Goal: Transaction & Acquisition: Download file/media

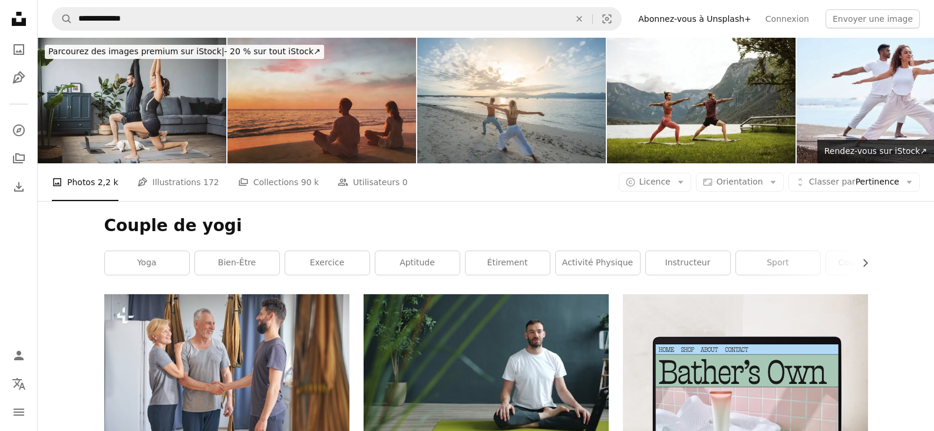
scroll to position [7072, 0]
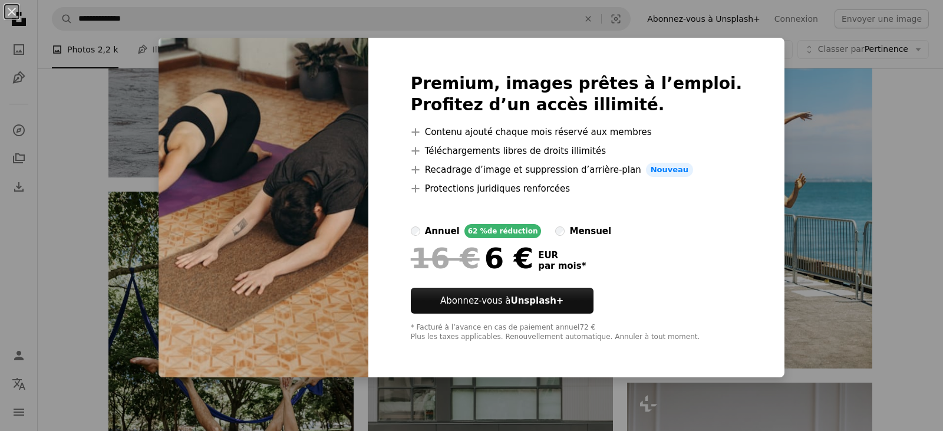
click at [892, 299] on div "An X shape Premium, images prêtes à l’emploi. Profitez d’un accès illimité. A p…" at bounding box center [471, 215] width 943 height 431
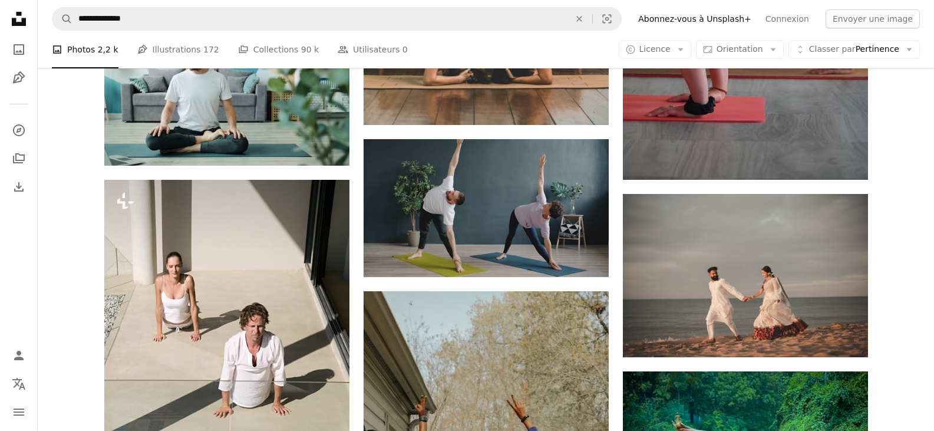
scroll to position [8369, 0]
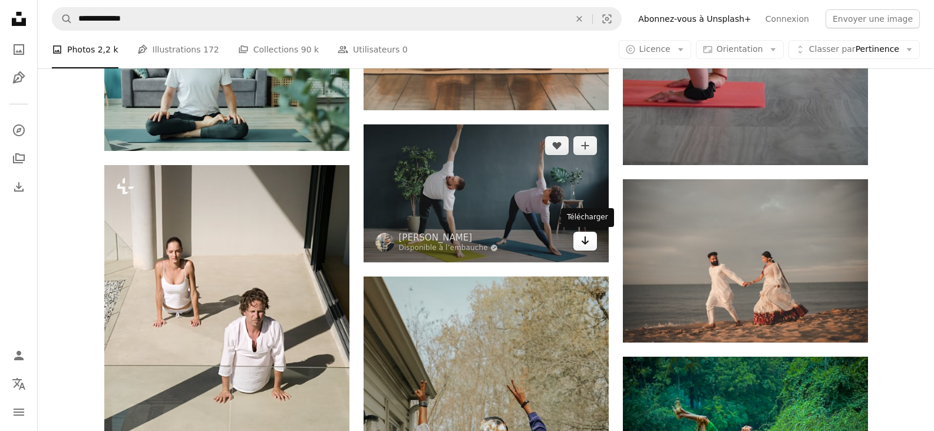
click at [589, 245] on icon "Arrow pointing down" at bounding box center [585, 240] width 9 height 14
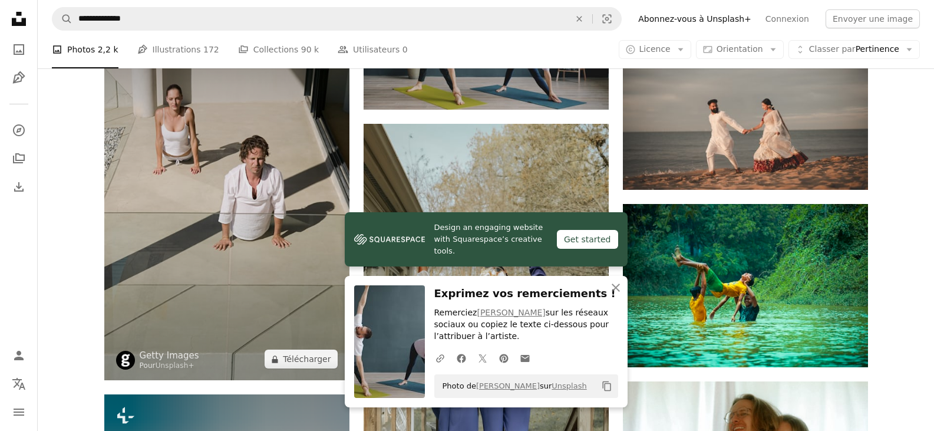
scroll to position [8546, 0]
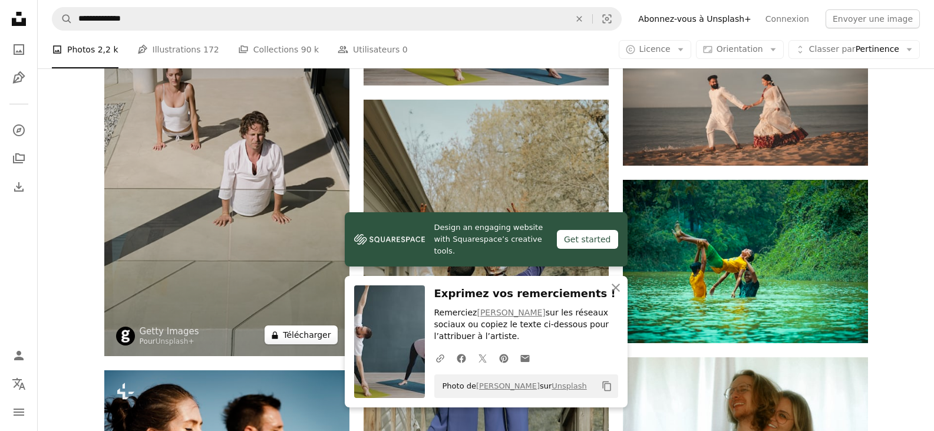
click at [319, 335] on button "A lock Télécharger" at bounding box center [301, 334] width 72 height 19
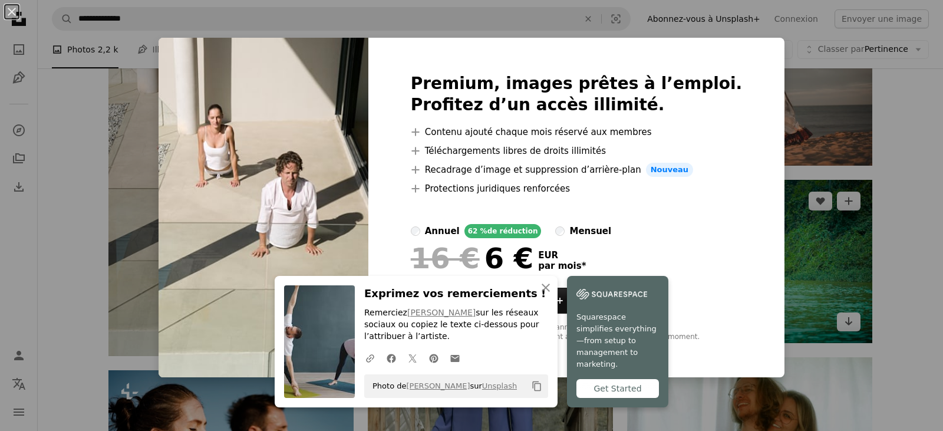
drag, startPoint x: 865, startPoint y: 324, endPoint x: 785, endPoint y: 328, distance: 80.3
click at [865, 323] on div "An X shape Premium, images prêtes à l’emploi. Profitez d’un accès illimité. A p…" at bounding box center [471, 215] width 943 height 431
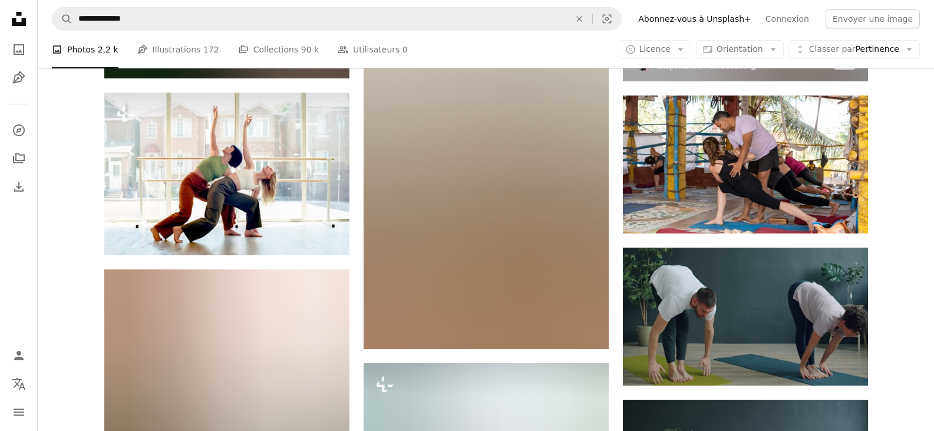
scroll to position [13850, 0]
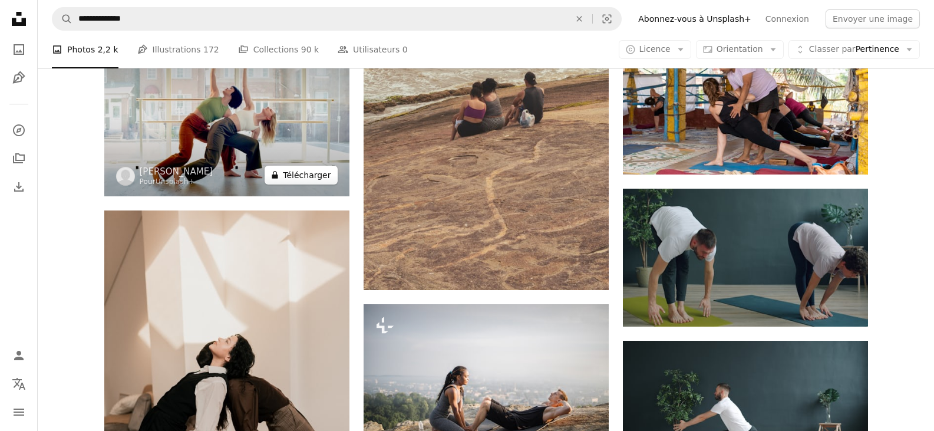
click at [319, 178] on button "A lock Télécharger" at bounding box center [301, 175] width 72 height 19
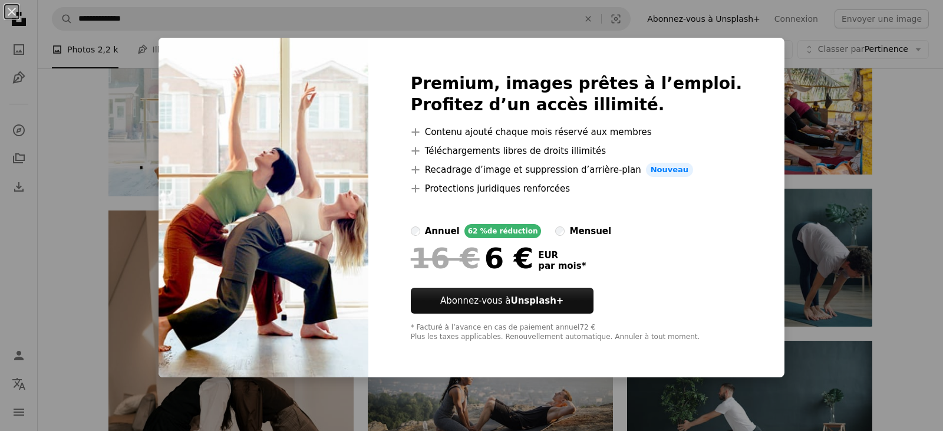
click at [912, 171] on div "An X shape Premium, images prêtes à l’emploi. Profitez d’un accès illimité. A p…" at bounding box center [471, 215] width 943 height 431
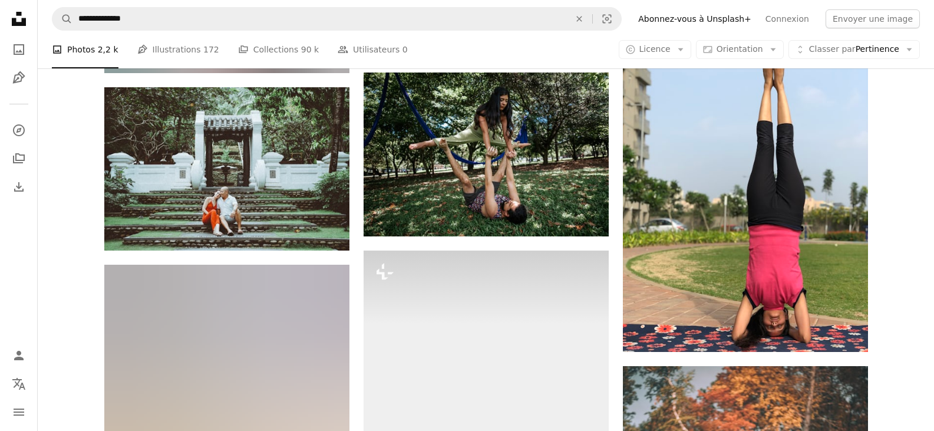
scroll to position [17387, 0]
